Goal: Information Seeking & Learning: Learn about a topic

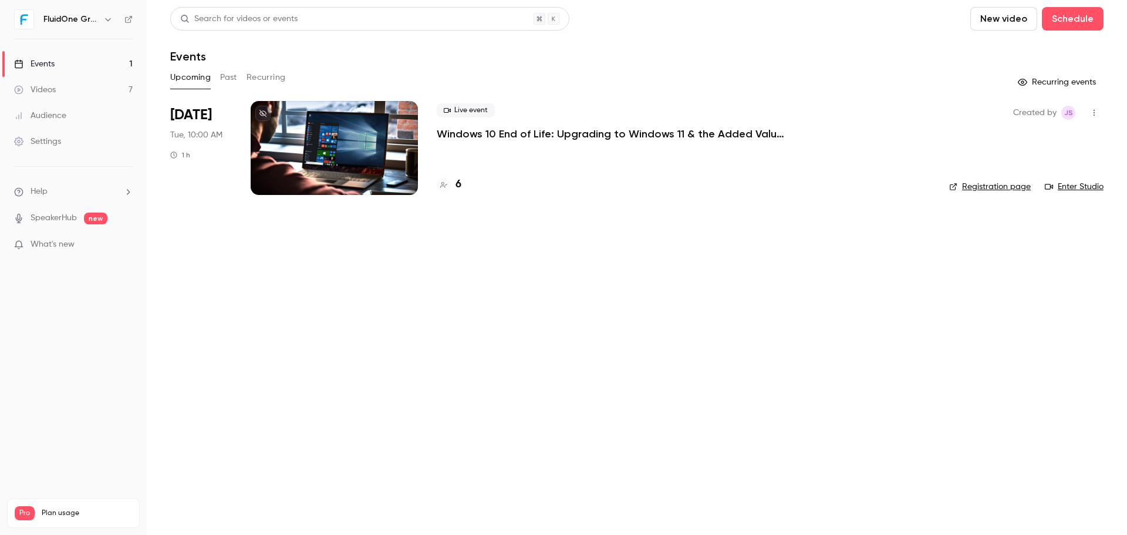
click at [462, 187] on div "6" at bounding box center [684, 185] width 494 height 16
click at [459, 188] on h4 "6" at bounding box center [459, 185] width 6 height 16
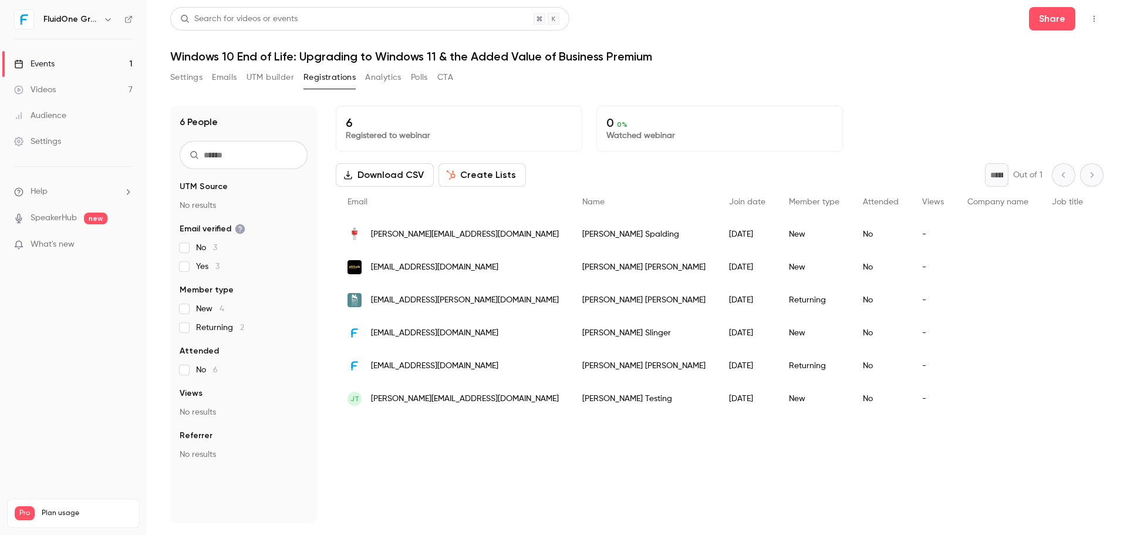
click at [788, 53] on h1 "Windows 10 End of Life: Upgrading to Windows 11 & the Added Value of Business P…" at bounding box center [637, 56] width 934 height 14
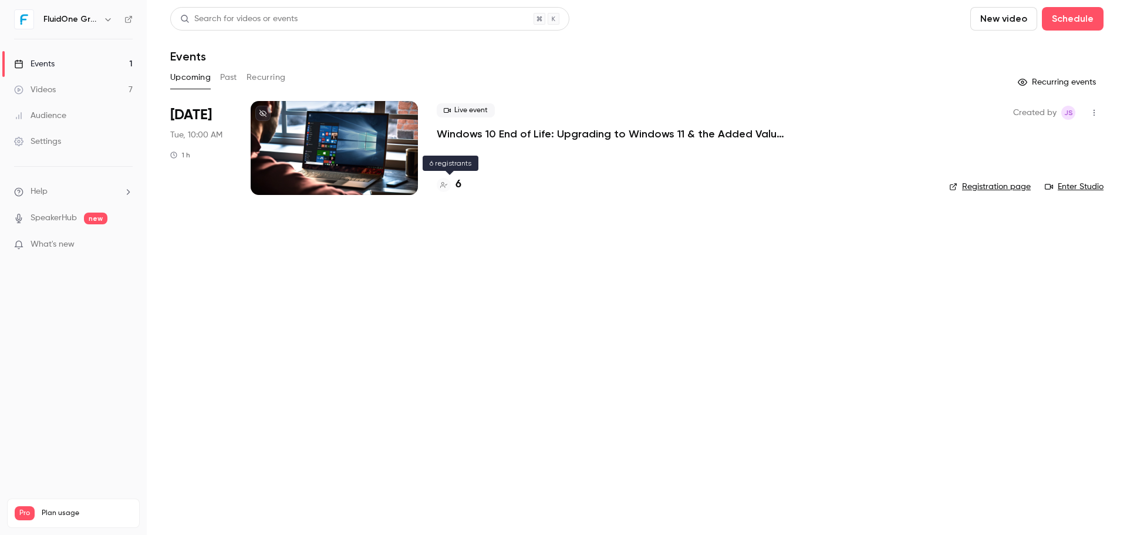
click at [452, 184] on div "6" at bounding box center [449, 185] width 25 height 16
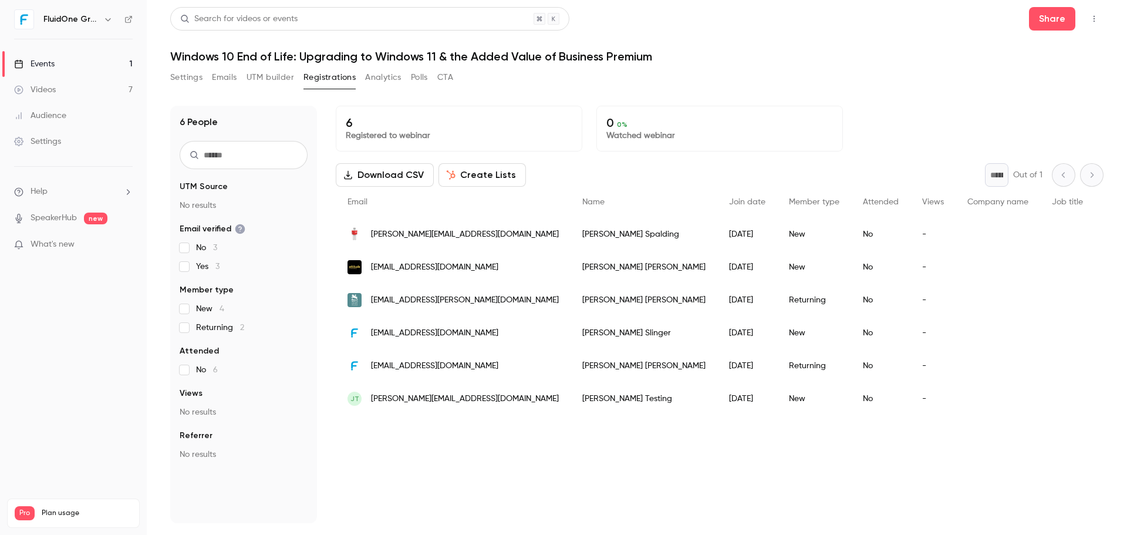
click at [823, 68] on div "Settings Emails UTM builder Registrations Analytics Polls CTA" at bounding box center [637, 79] width 934 height 23
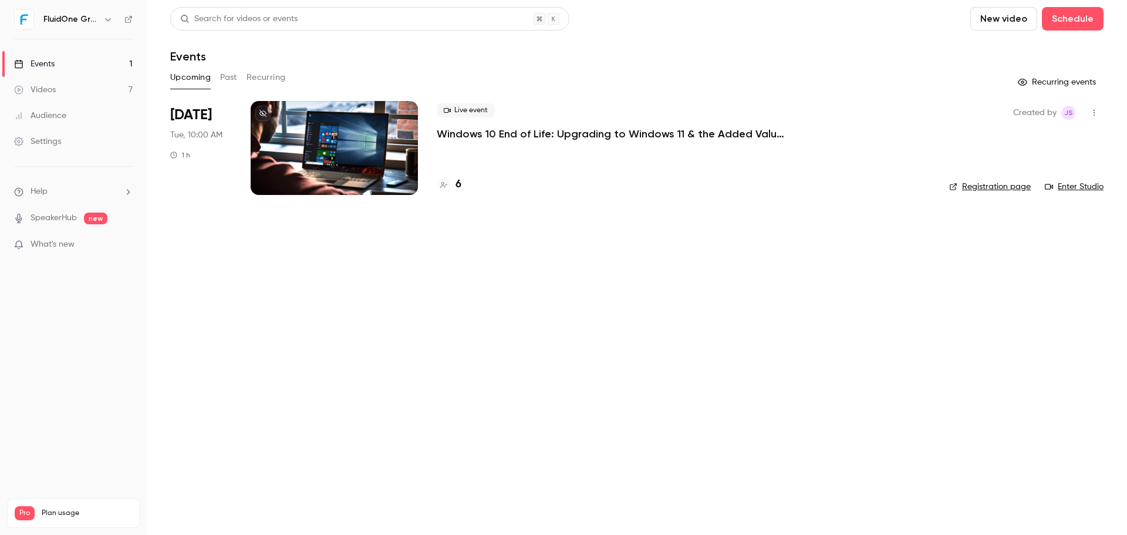
click at [598, 300] on main "Search for videos or events New video Schedule Events Upcoming Past Recurring R…" at bounding box center [637, 267] width 981 height 535
